Goal: Task Accomplishment & Management: Manage account settings

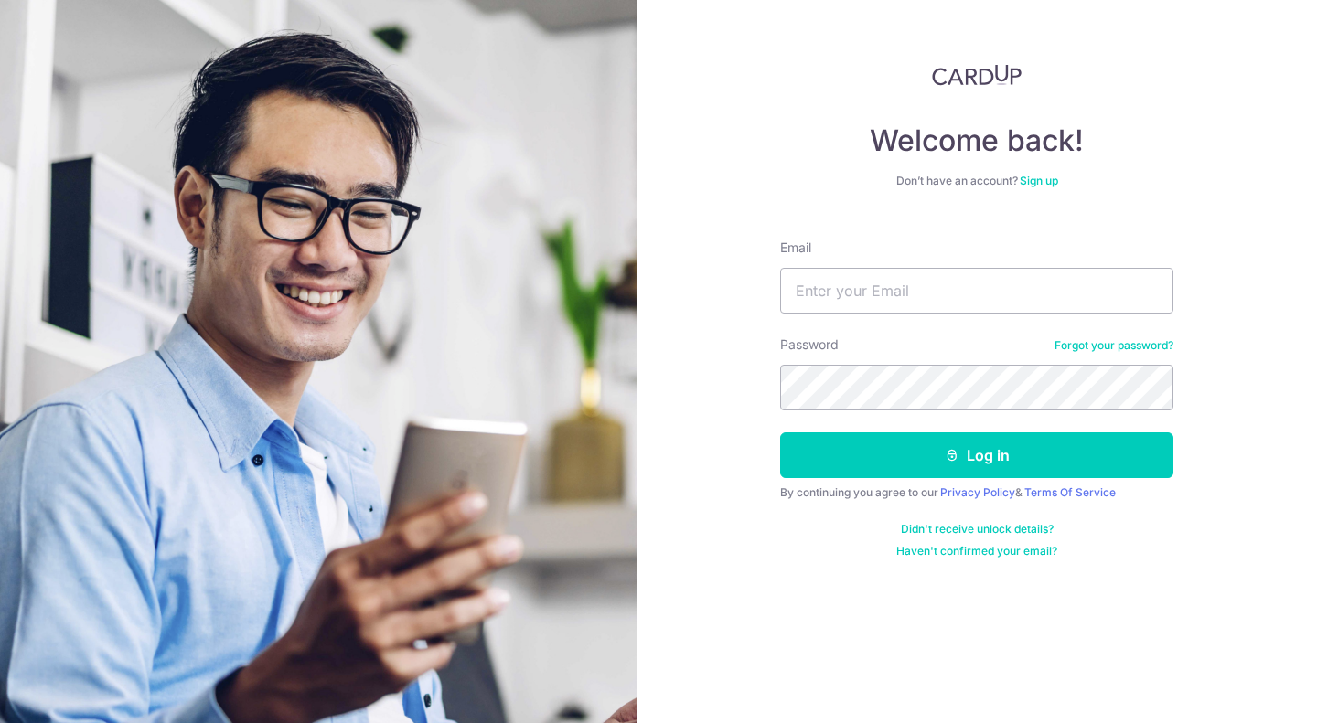
type input "[EMAIL_ADDRESS][DOMAIN_NAME]"
click at [780, 433] on button "Log in" at bounding box center [976, 456] width 393 height 46
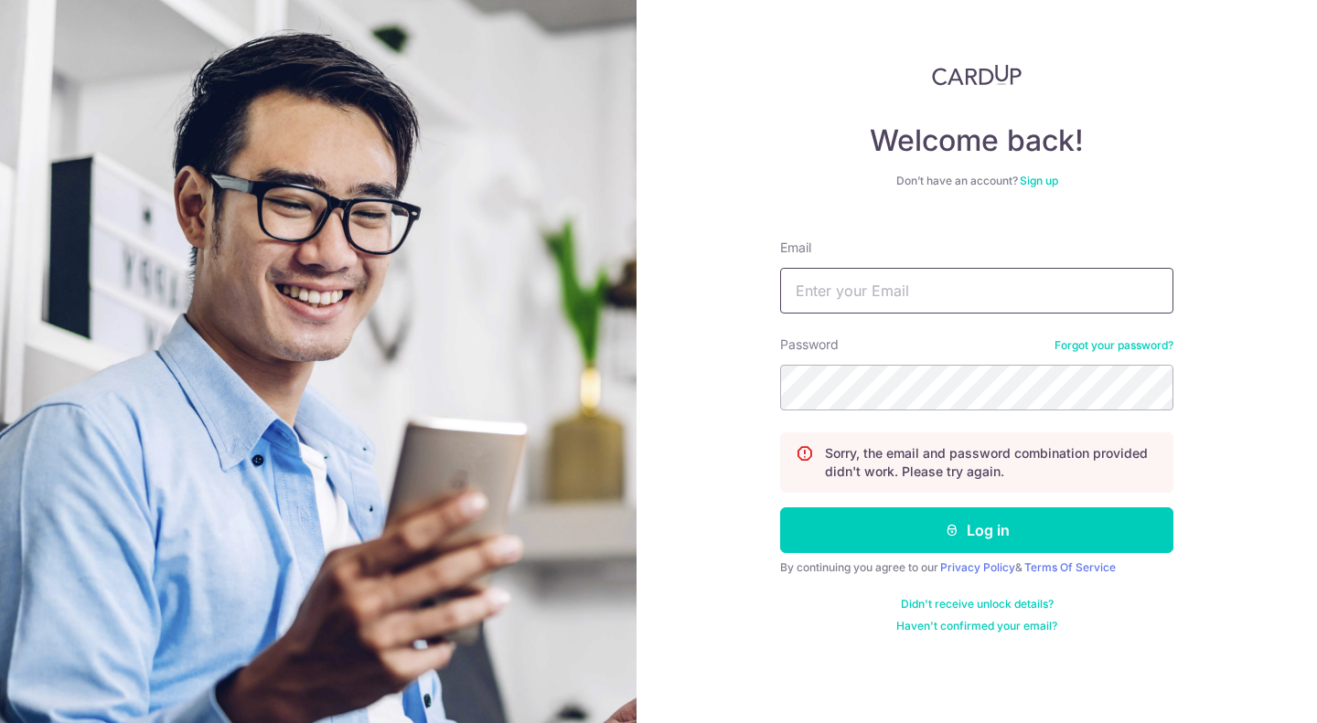
drag, startPoint x: 0, startPoint y: 0, endPoint x: 990, endPoint y: 291, distance: 1032.2
click at [990, 291] on input "Email" at bounding box center [976, 291] width 393 height 46
type input "[EMAIL_ADDRESS][DOMAIN_NAME]"
click at [780, 508] on button "Log in" at bounding box center [976, 531] width 393 height 46
drag, startPoint x: 0, startPoint y: 0, endPoint x: 990, endPoint y: 291, distance: 1032.2
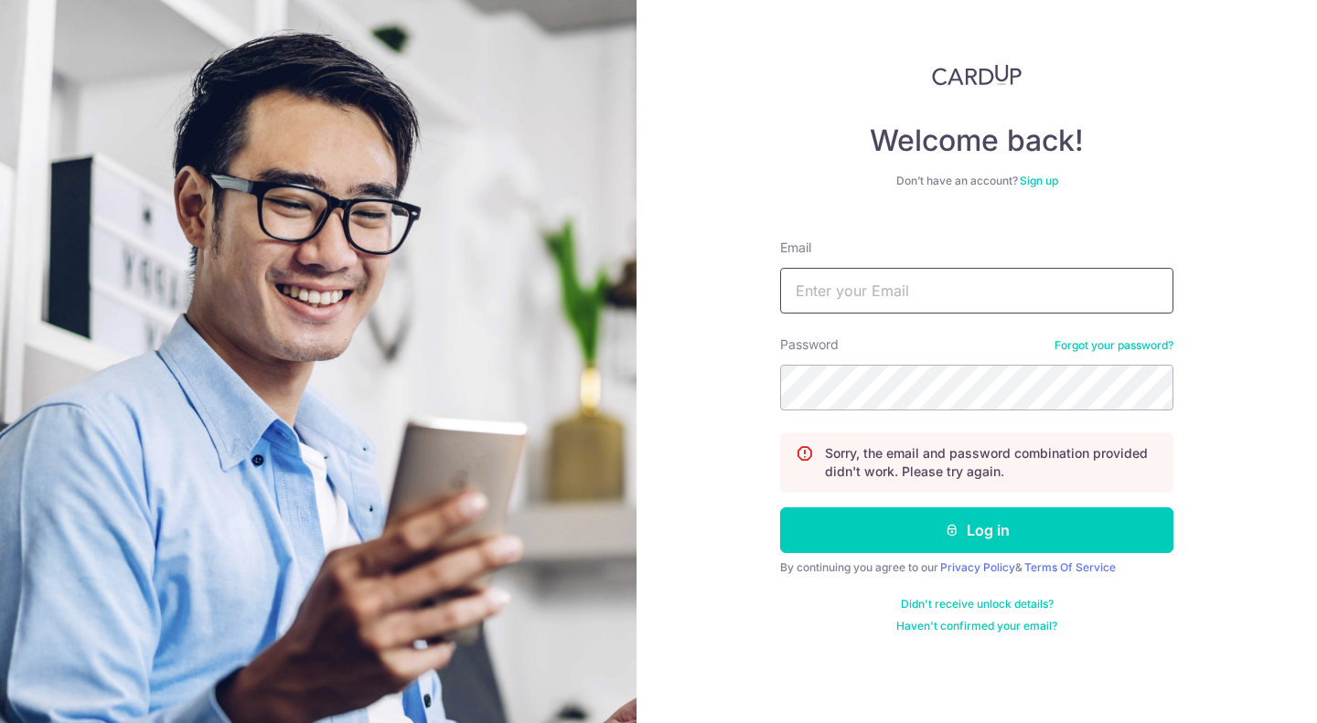
click at [990, 291] on input "Email" at bounding box center [976, 291] width 393 height 46
type input "[EMAIL_ADDRESS][DOMAIN_NAME]"
click at [780, 508] on button "Log in" at bounding box center [976, 531] width 393 height 46
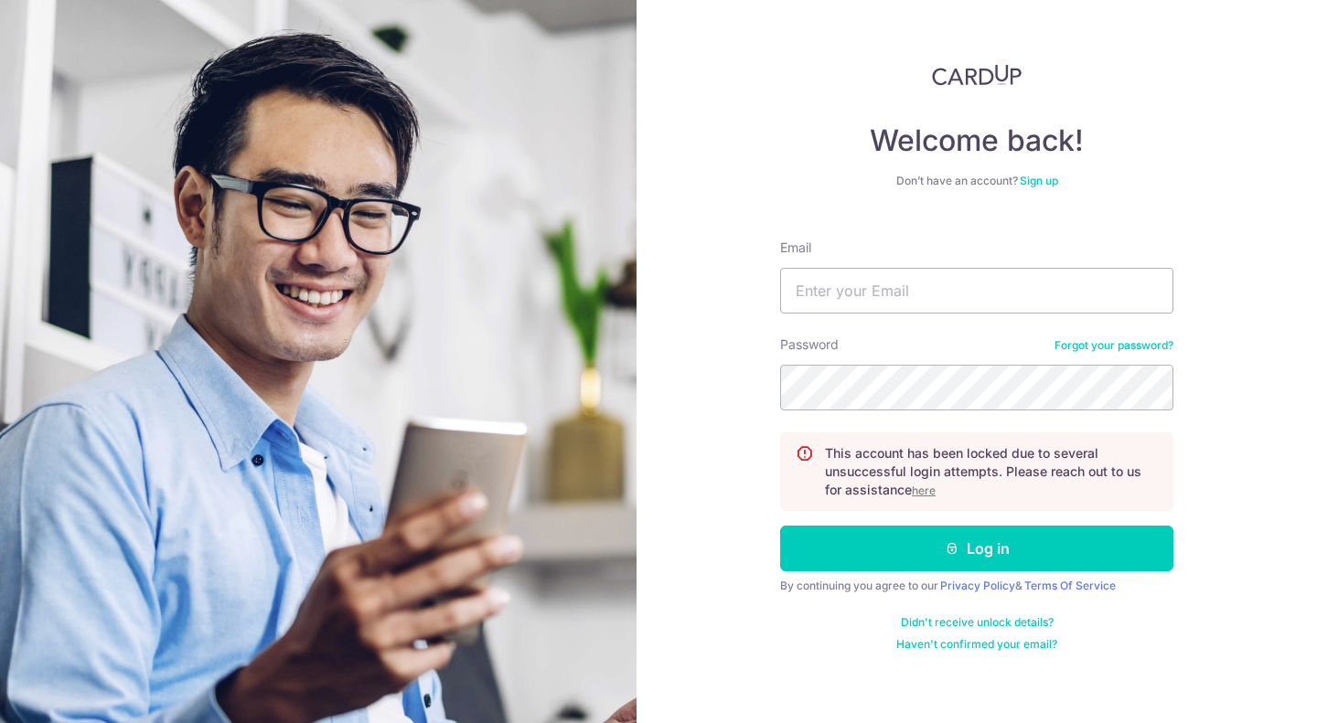
click at [925, 492] on u "here" at bounding box center [924, 491] width 24 height 14
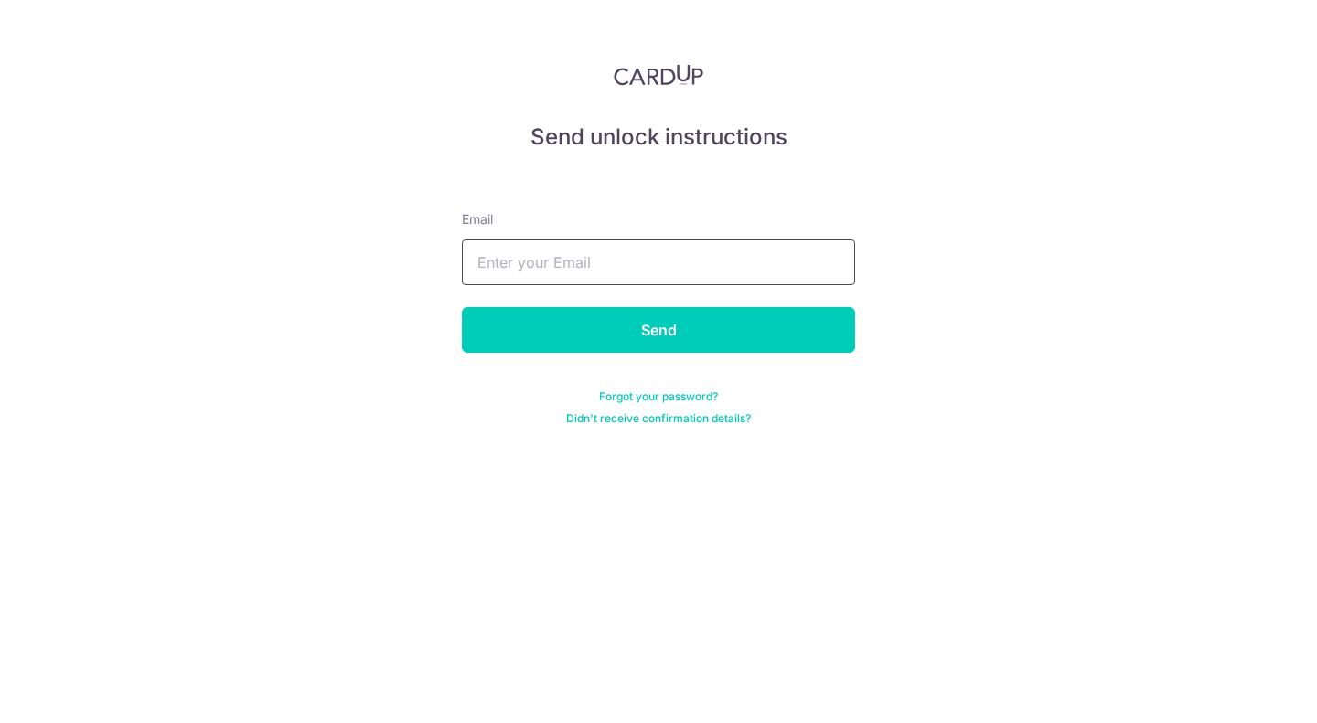
click at [797, 271] on input "text" at bounding box center [658, 263] width 393 height 46
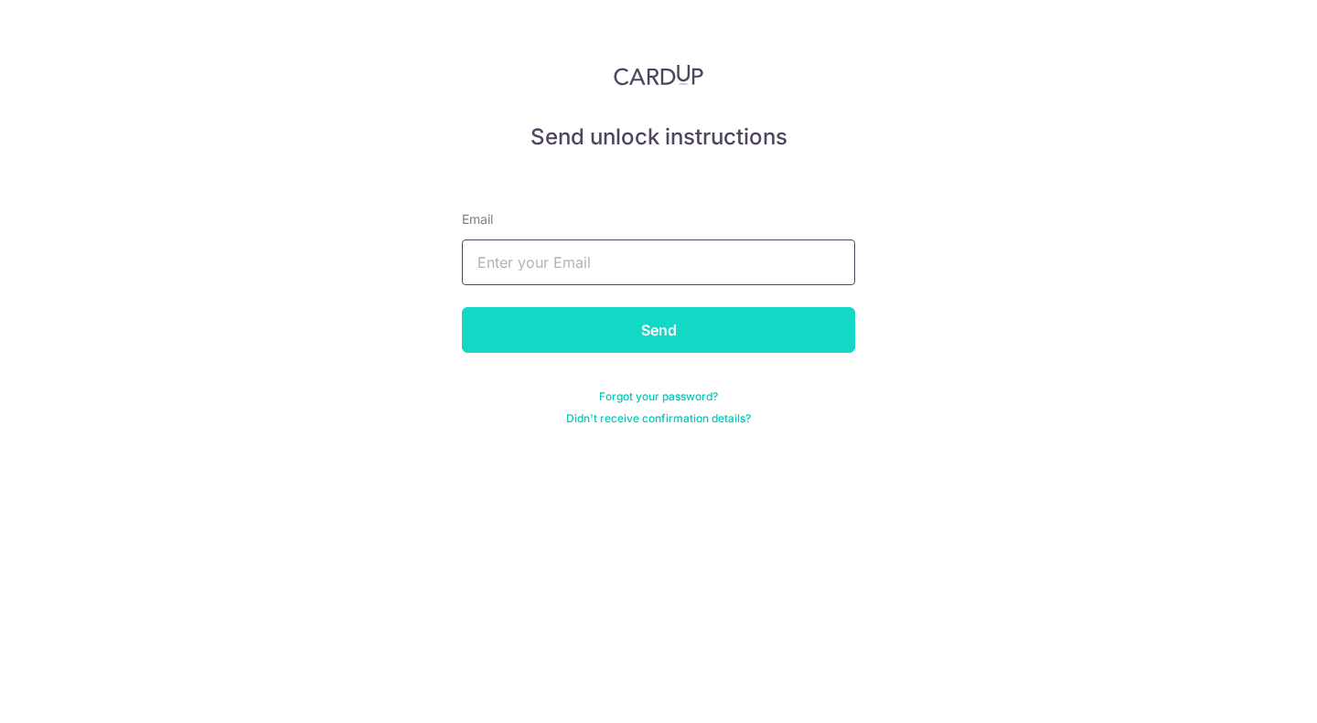
type input "[EMAIL_ADDRESS][DOMAIN_NAME]"
click at [620, 339] on input "Send" at bounding box center [658, 330] width 393 height 46
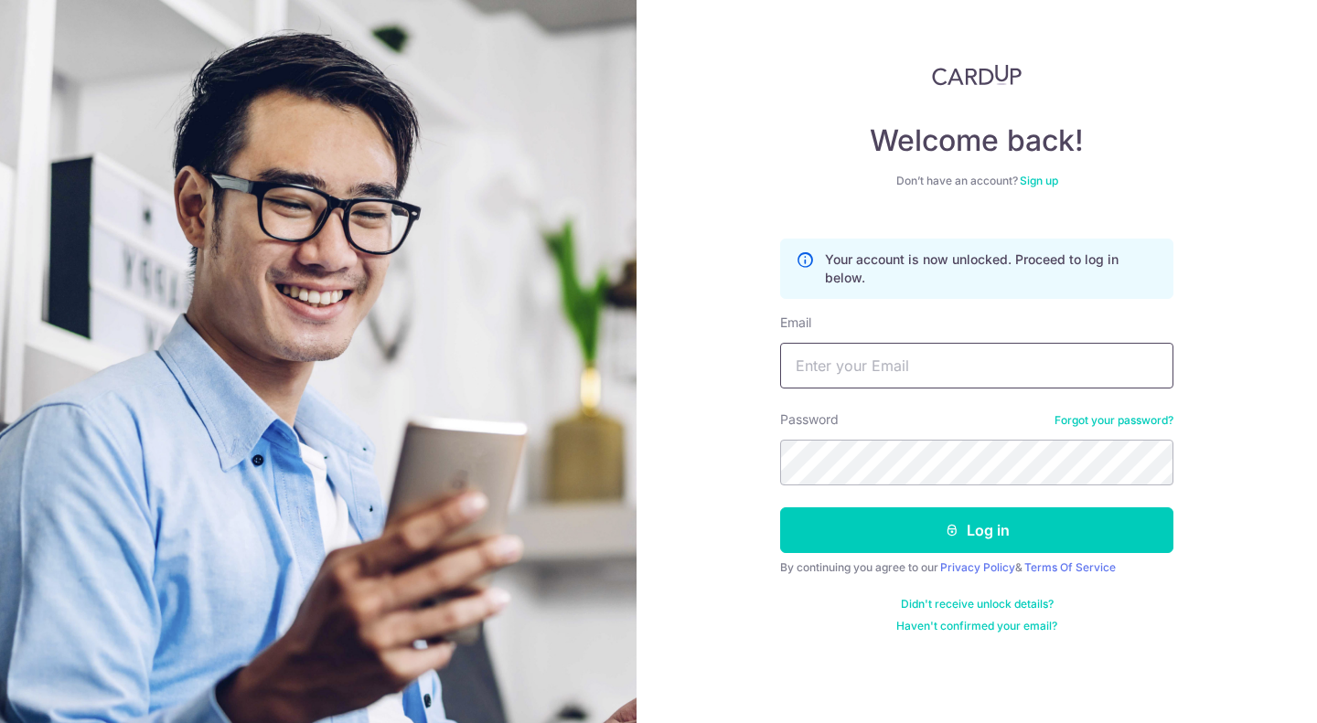
click at [877, 366] on input "Email" at bounding box center [976, 366] width 393 height 46
type input "[EMAIL_ADDRESS][DOMAIN_NAME]"
click at [780, 508] on button "Log in" at bounding box center [976, 531] width 393 height 46
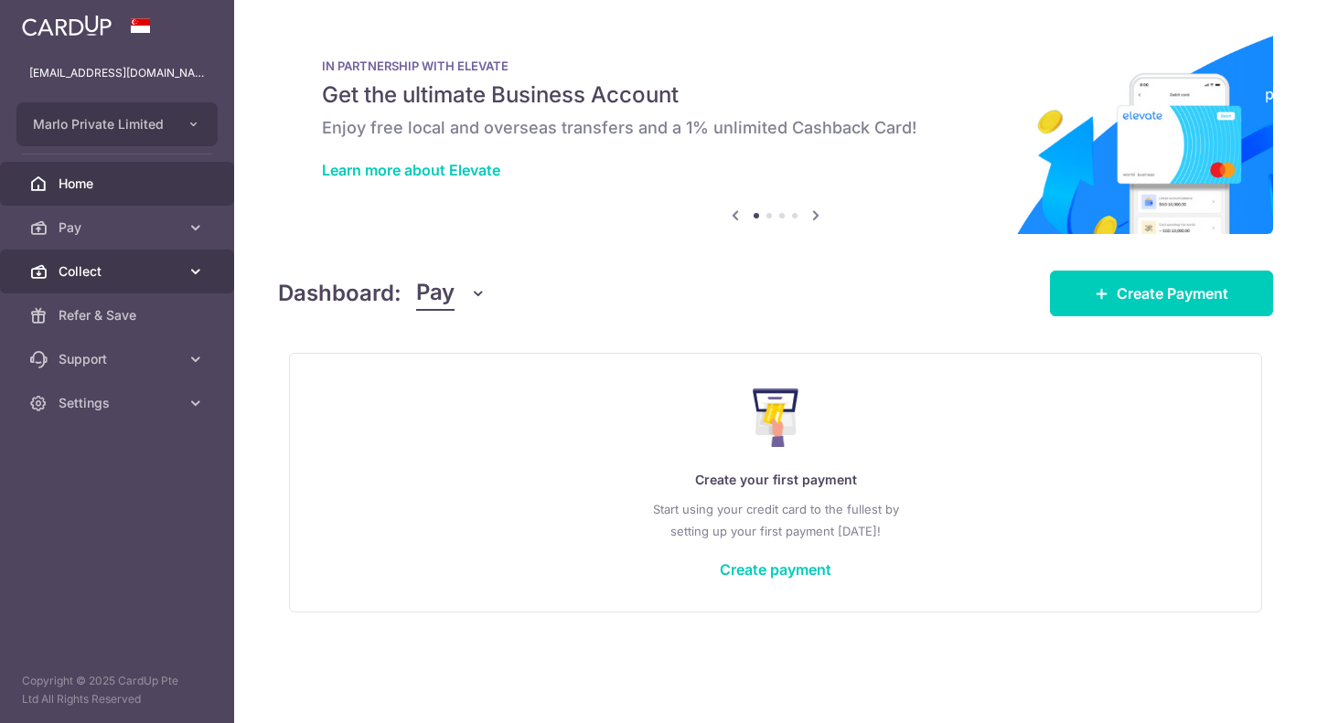
click at [156, 273] on span "Collect" at bounding box center [119, 271] width 121 height 18
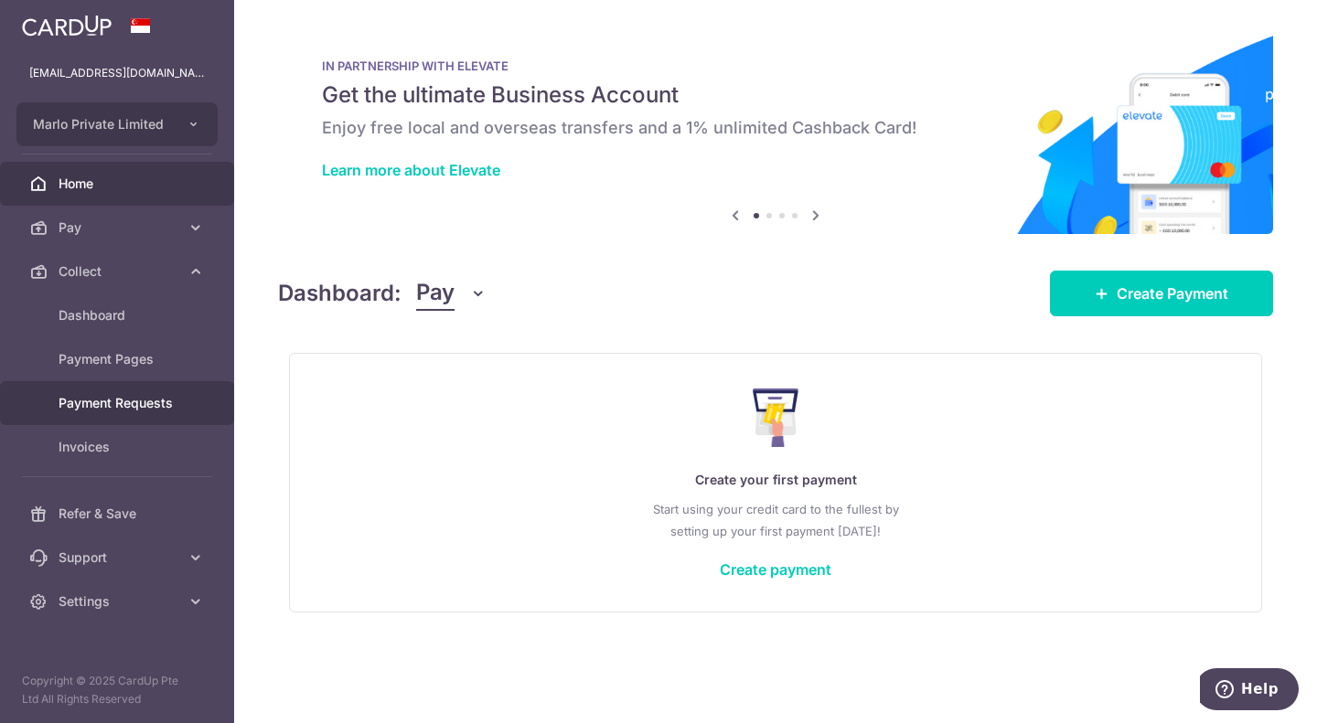
click at [162, 401] on span "Payment Requests" at bounding box center [119, 403] width 121 height 18
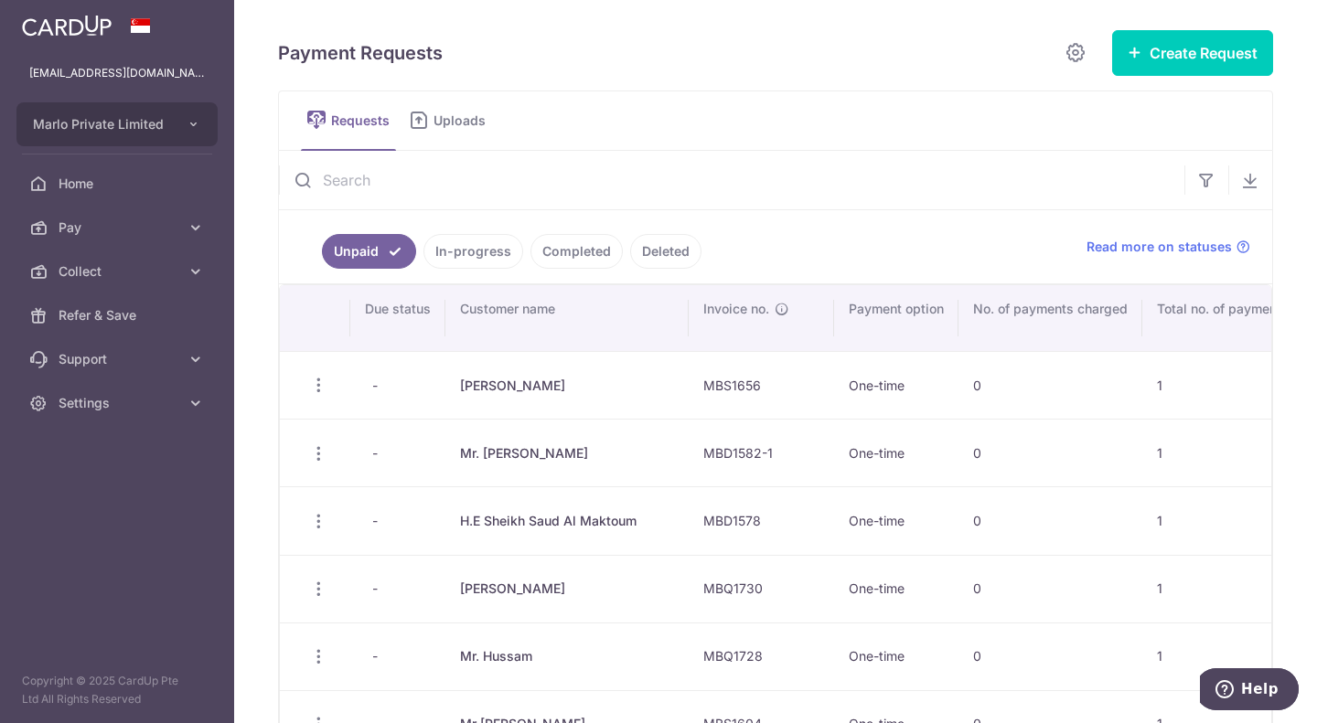
click at [482, 260] on link "In-progress" at bounding box center [473, 251] width 100 height 35
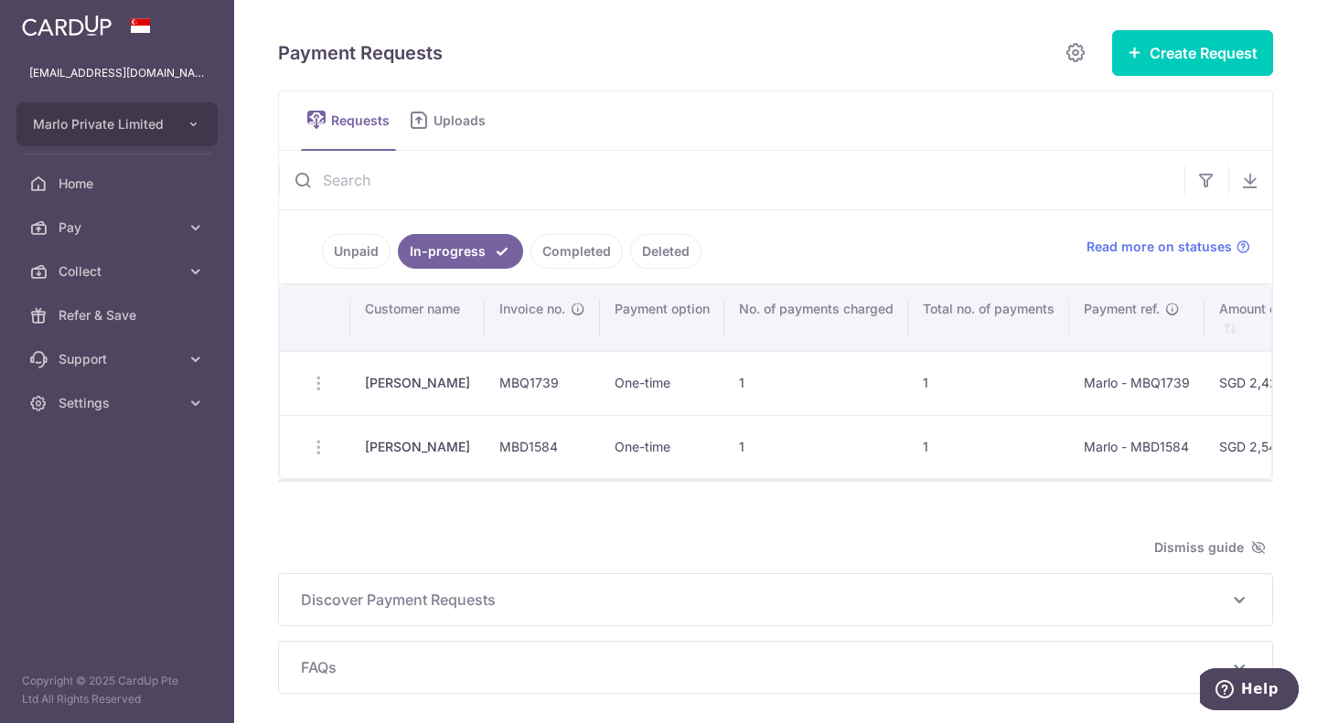
click at [583, 251] on link "Completed" at bounding box center [576, 251] width 92 height 35
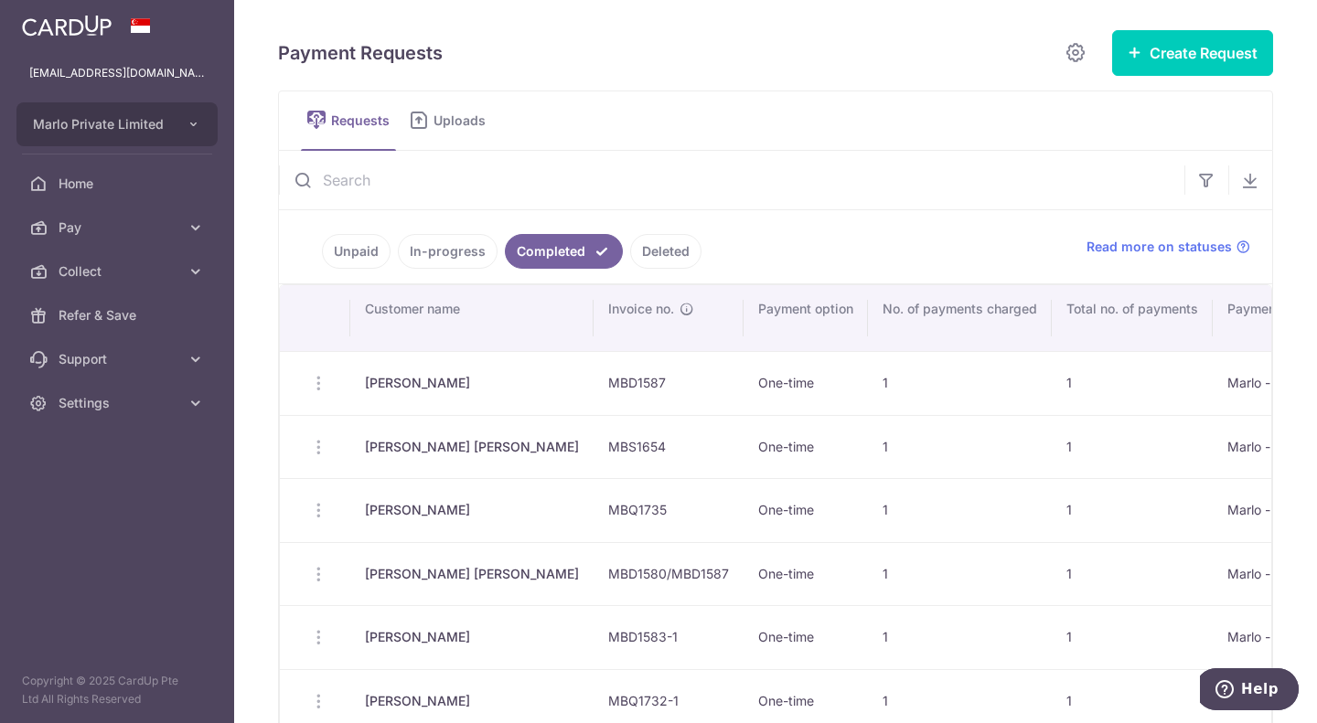
click at [348, 251] on link "Unpaid" at bounding box center [356, 251] width 69 height 35
